Goal: Check status: Check status

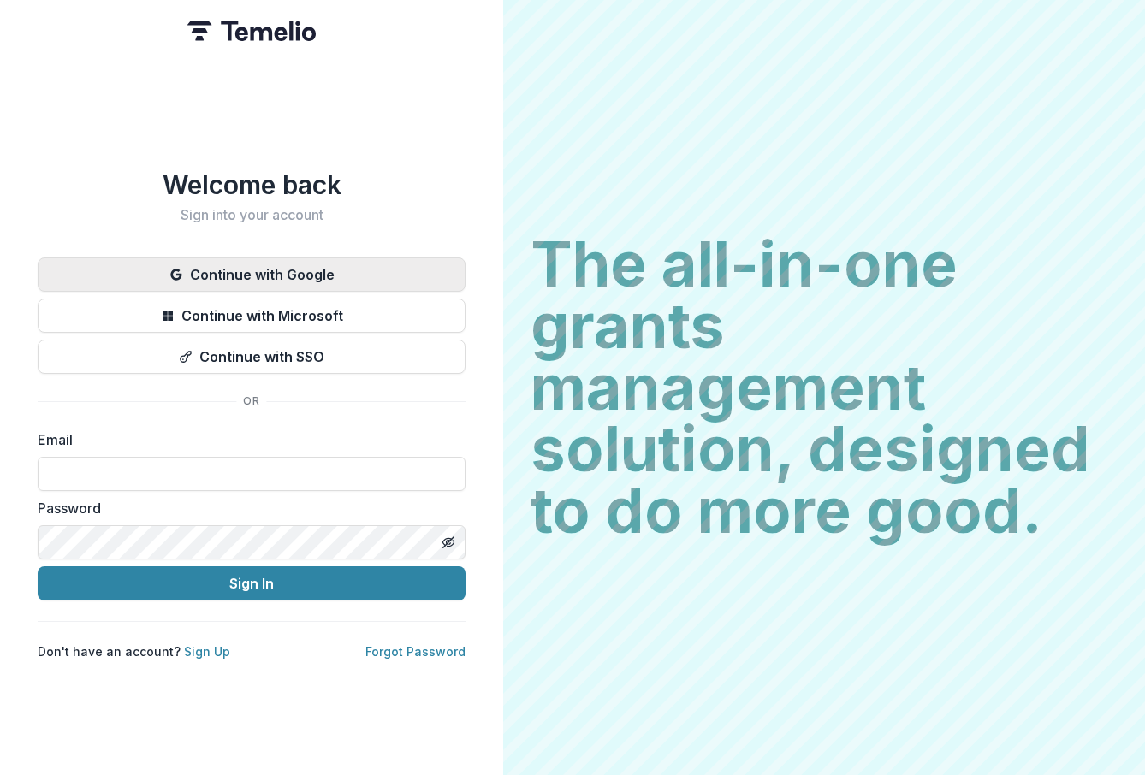
click at [280, 275] on button "Continue with Google" at bounding box center [252, 275] width 428 height 34
